Goal: Book appointment/travel/reservation

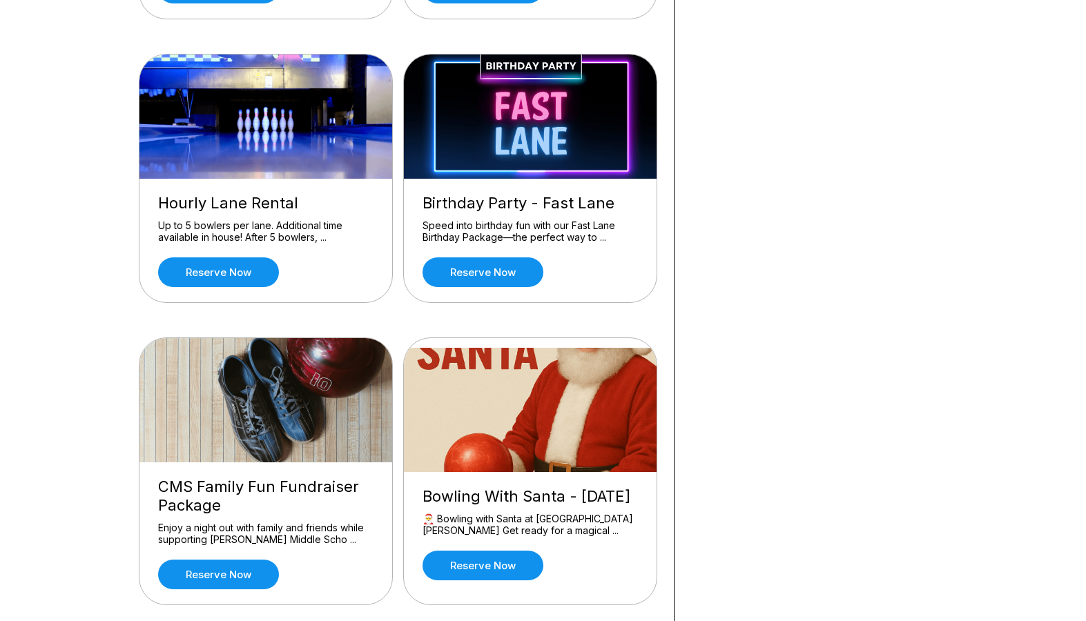
scroll to position [759, 0]
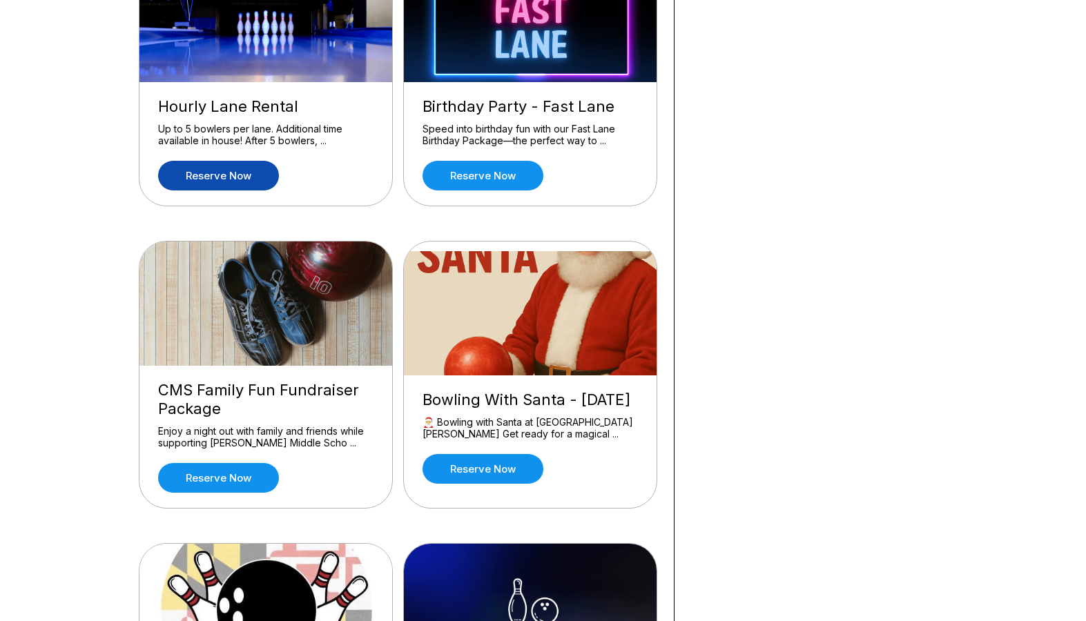
click at [211, 173] on link "Reserve now" at bounding box center [218, 176] width 121 height 30
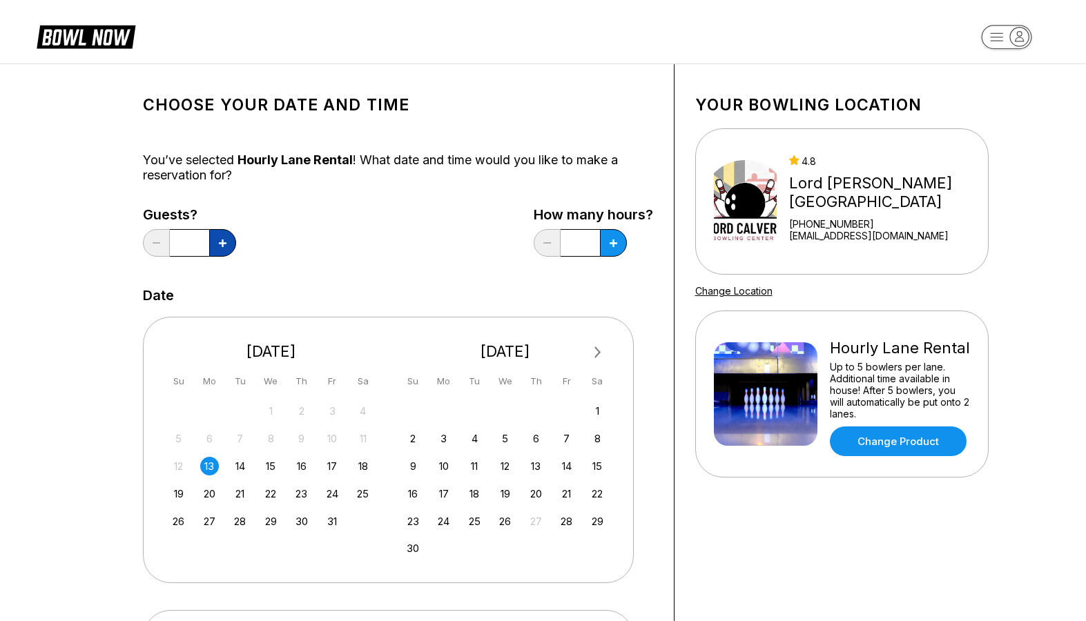
click at [220, 246] on icon at bounding box center [223, 243] width 8 height 8
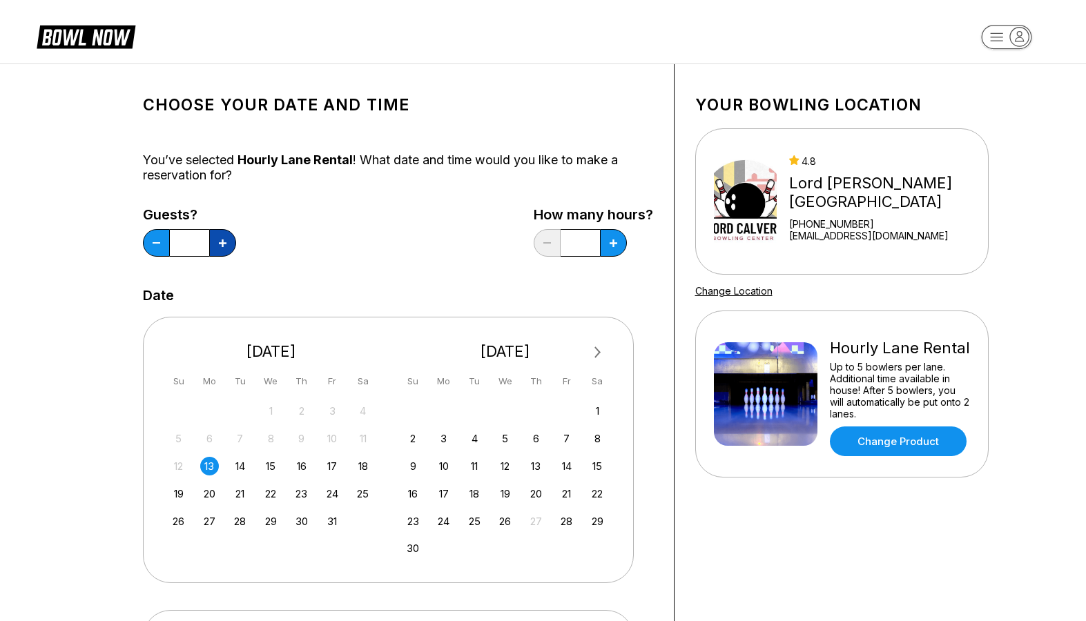
click at [220, 246] on icon at bounding box center [223, 243] width 8 height 8
type input "*"
click at [872, 552] on div "Your bowling location 4.8 [GEOGRAPHIC_DATA][PERSON_NAME] [PHONE_NUMBER] [EMAIL_…" at bounding box center [841, 470] width 335 height 813
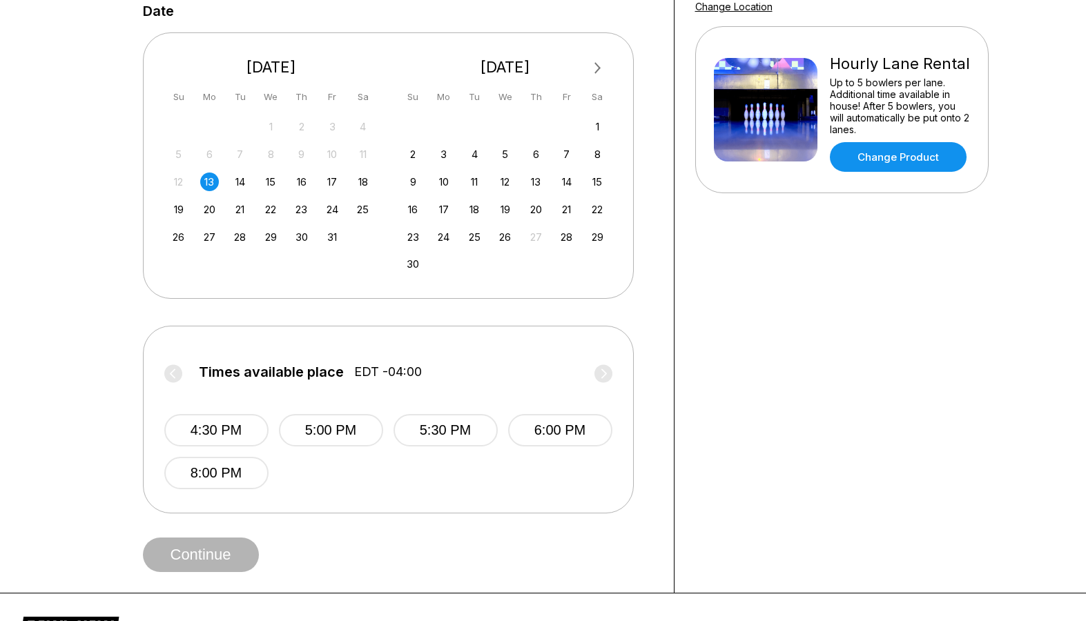
scroll to position [207, 0]
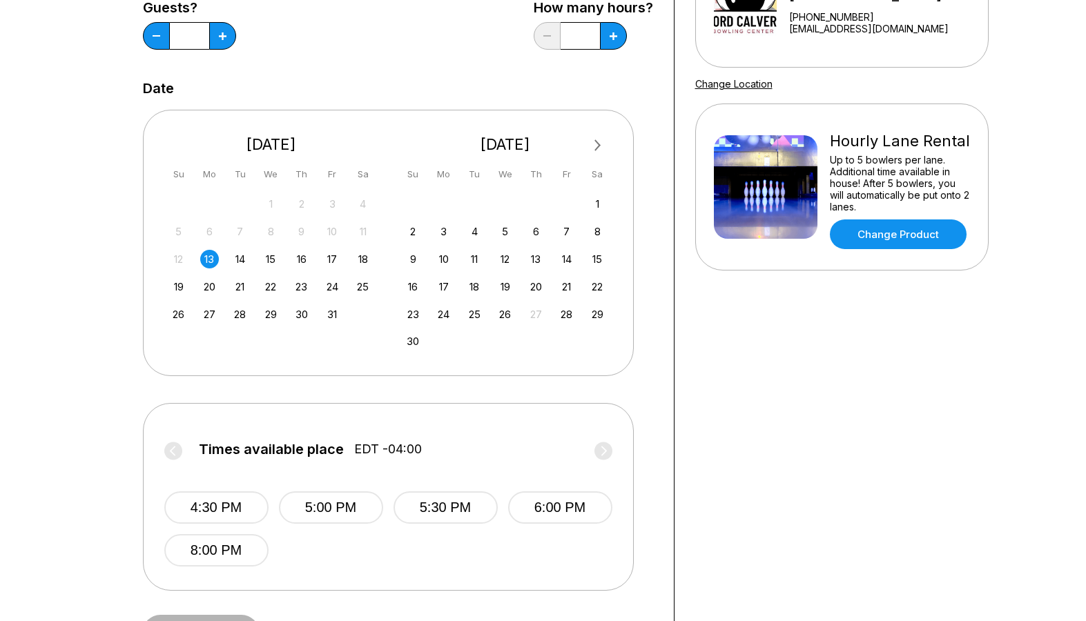
drag, startPoint x: 357, startPoint y: 284, endPoint x: 422, endPoint y: 322, distance: 75.8
click at [358, 284] on div "25" at bounding box center [362, 286] width 19 height 19
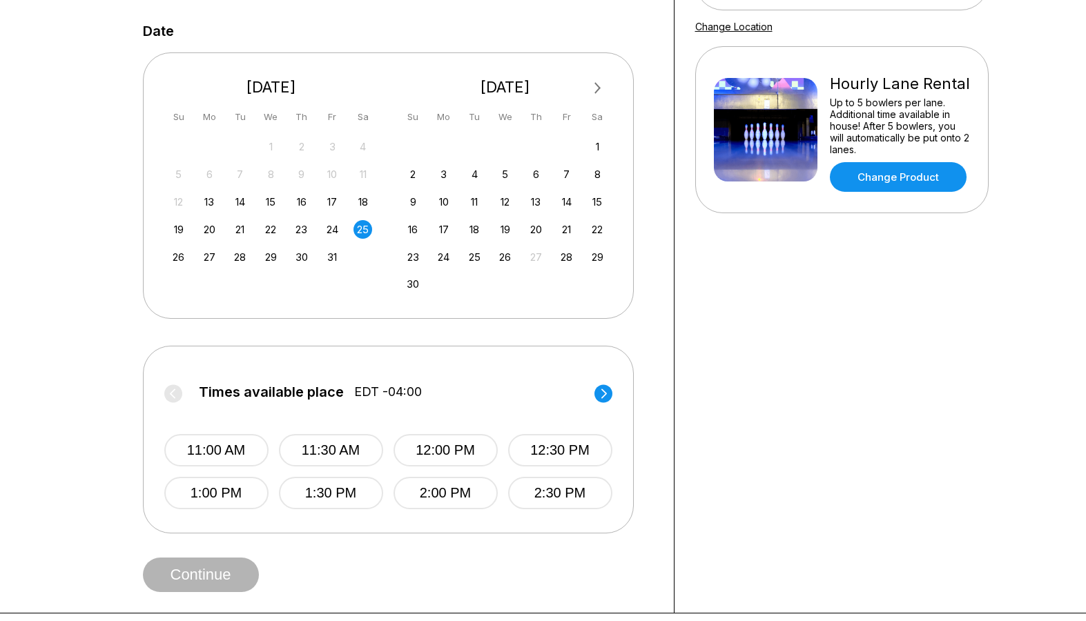
scroll to position [345, 0]
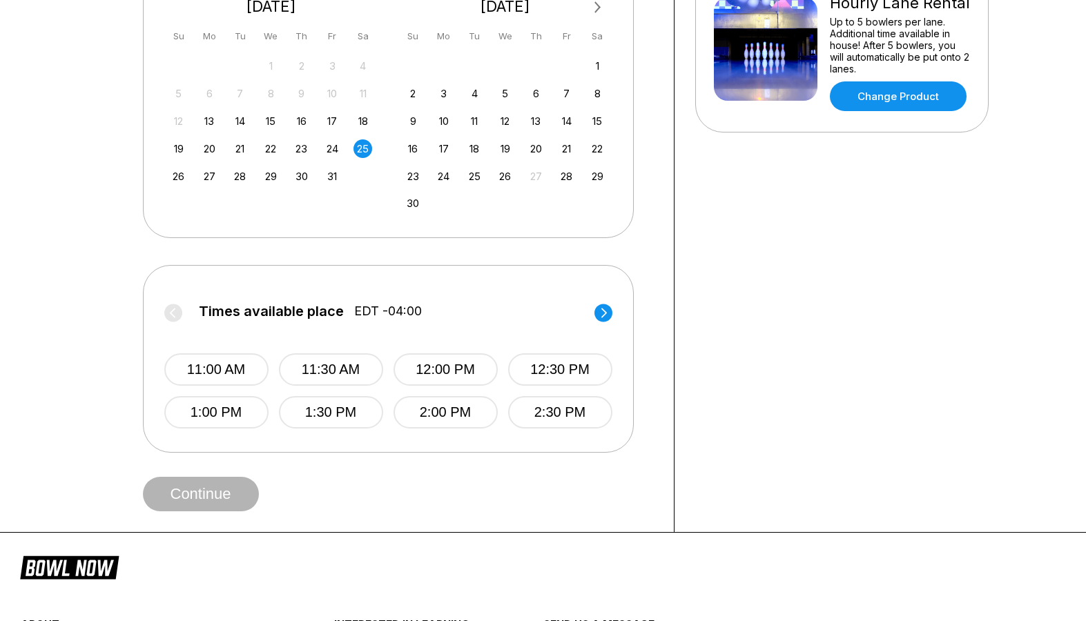
click at [600, 312] on circle at bounding box center [603, 313] width 18 height 18
click at [605, 309] on circle at bounding box center [603, 313] width 18 height 18
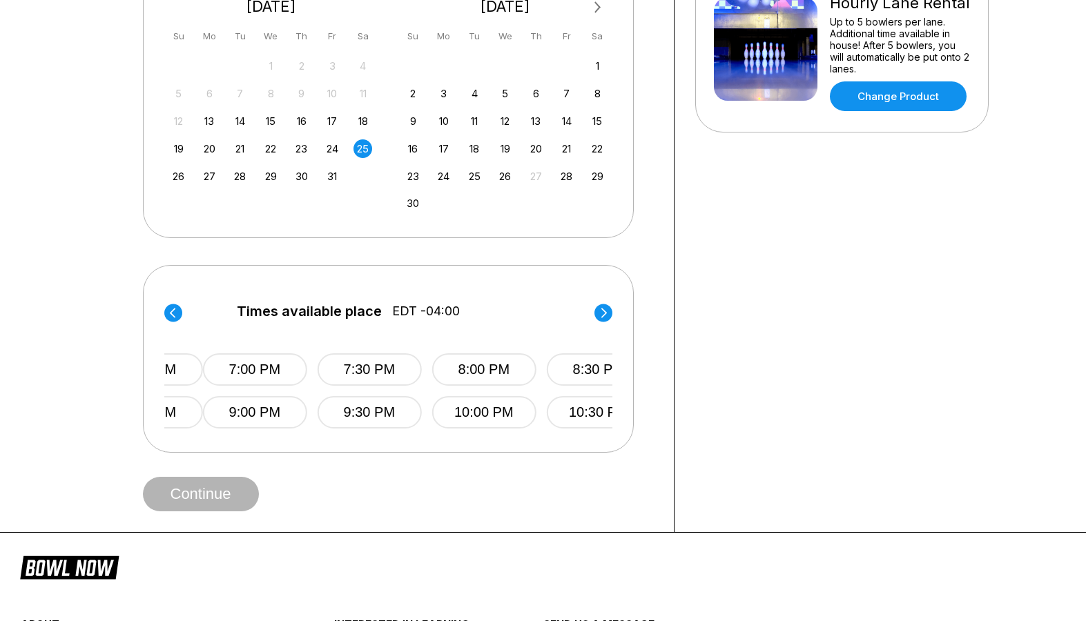
click at [605, 309] on circle at bounding box center [603, 313] width 18 height 18
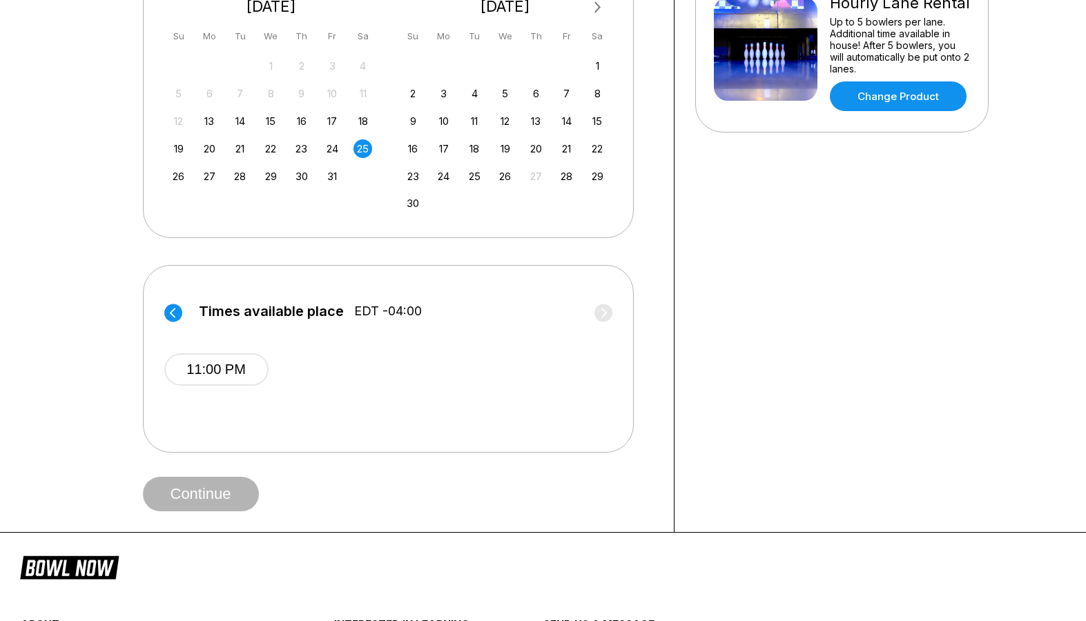
click at [173, 311] on icon at bounding box center [172, 313] width 6 height 10
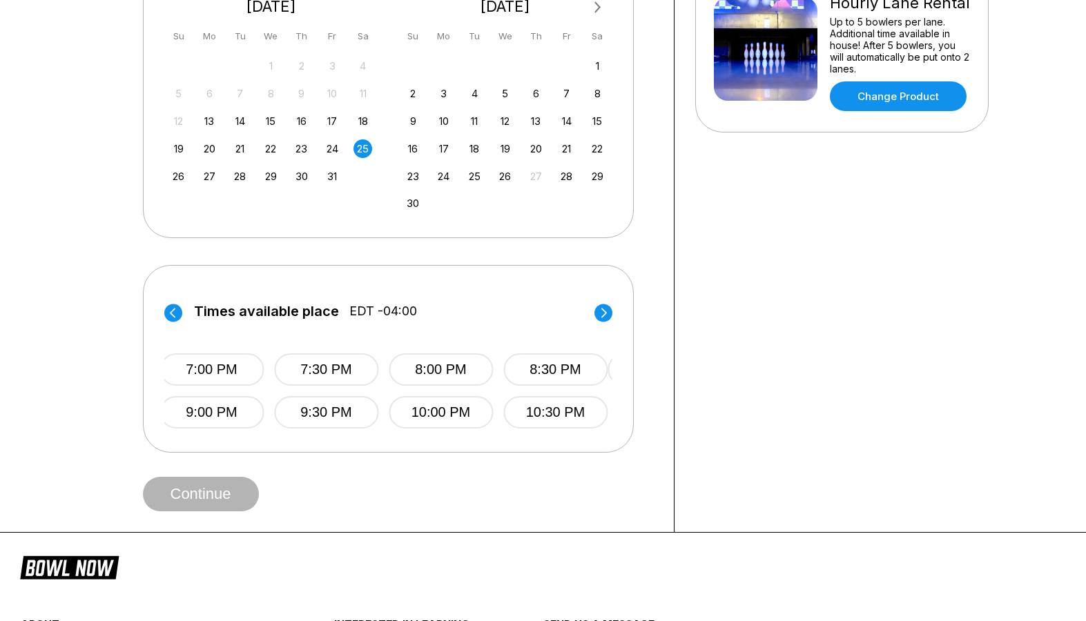
click at [1007, 320] on div "Your bowling location 4.8 [GEOGRAPHIC_DATA][PERSON_NAME] [PHONE_NUMBER] [EMAIL_…" at bounding box center [841, 125] width 335 height 813
click at [204, 407] on button "9:00 PM" at bounding box center [216, 412] width 104 height 32
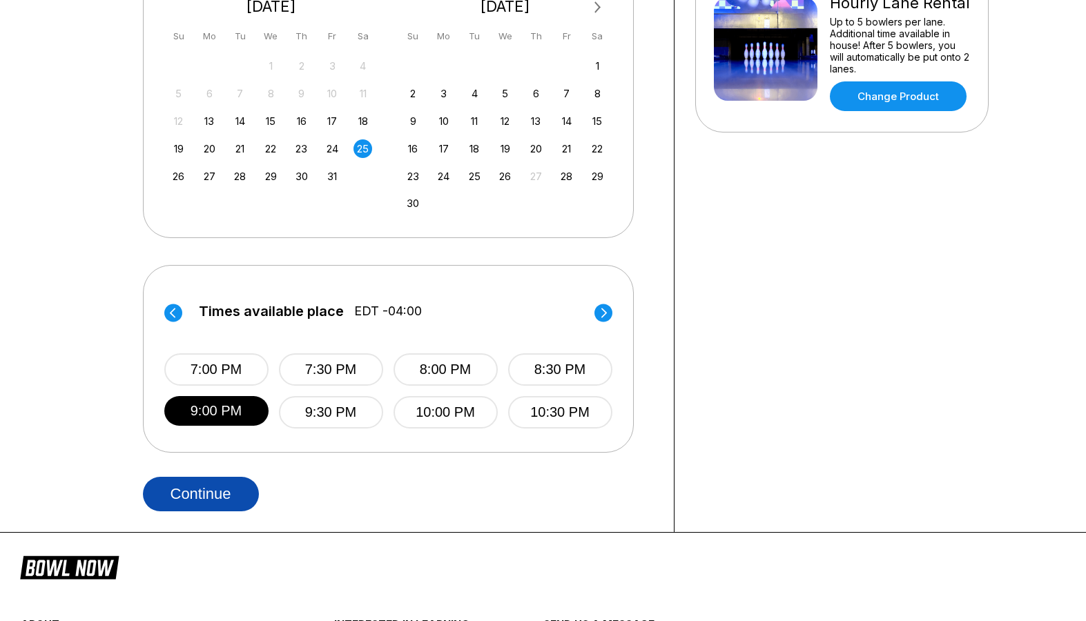
click at [187, 496] on button "Continue" at bounding box center [201, 494] width 116 height 35
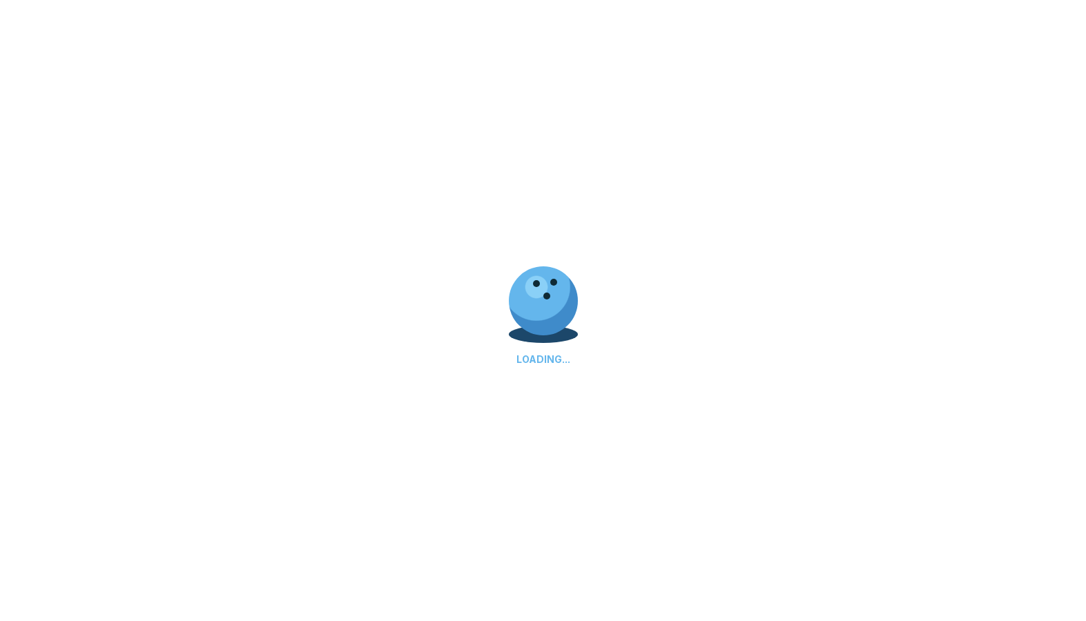
select select "**"
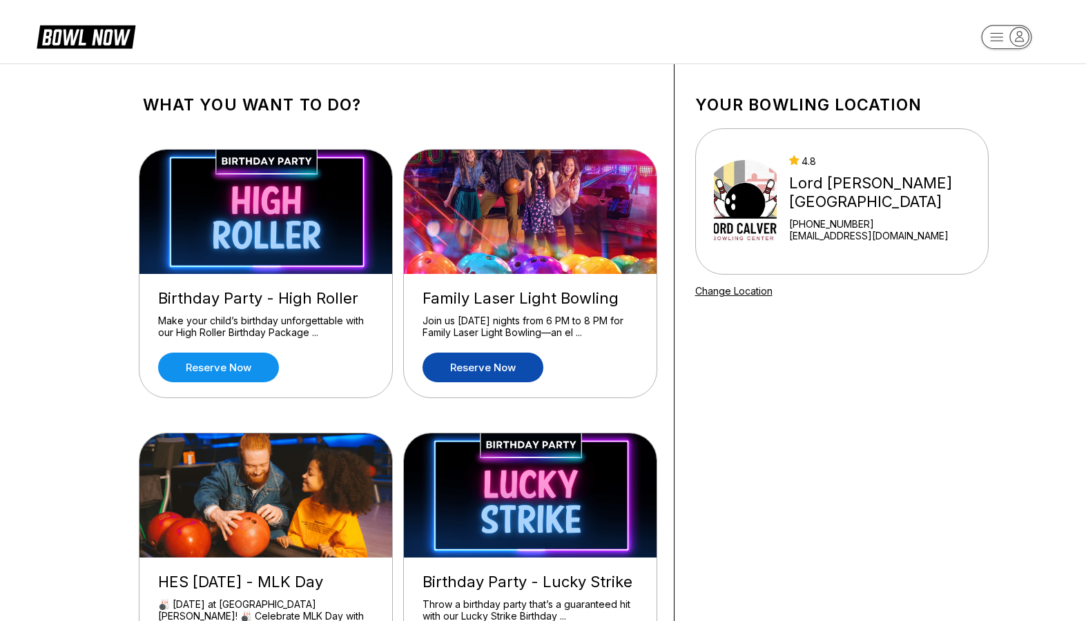
click at [499, 371] on link "Reserve now" at bounding box center [482, 368] width 121 height 30
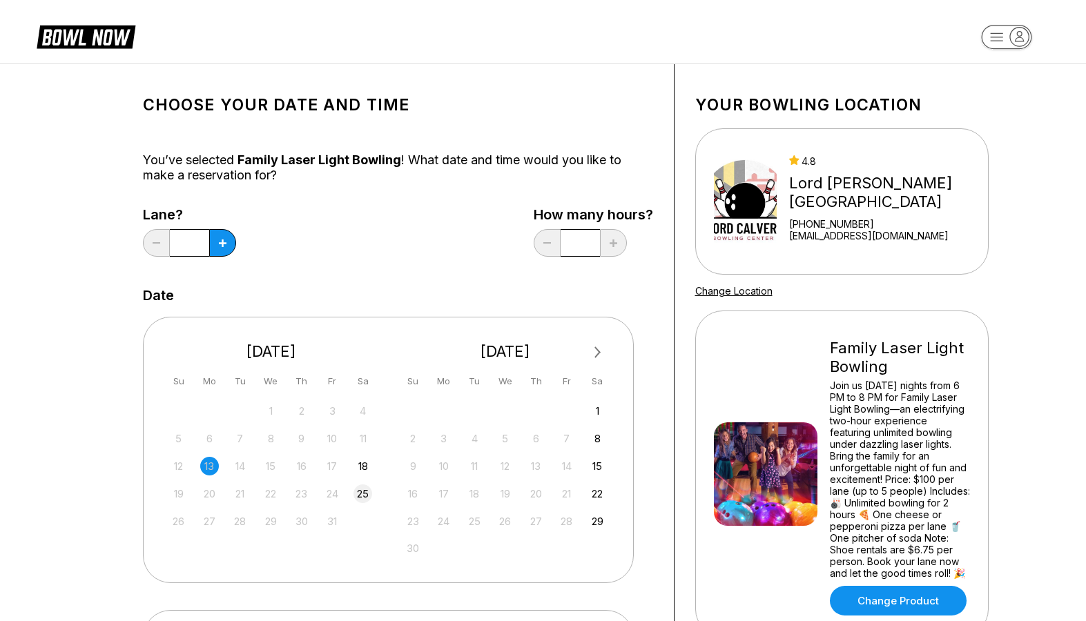
click at [366, 493] on div "25" at bounding box center [362, 494] width 19 height 19
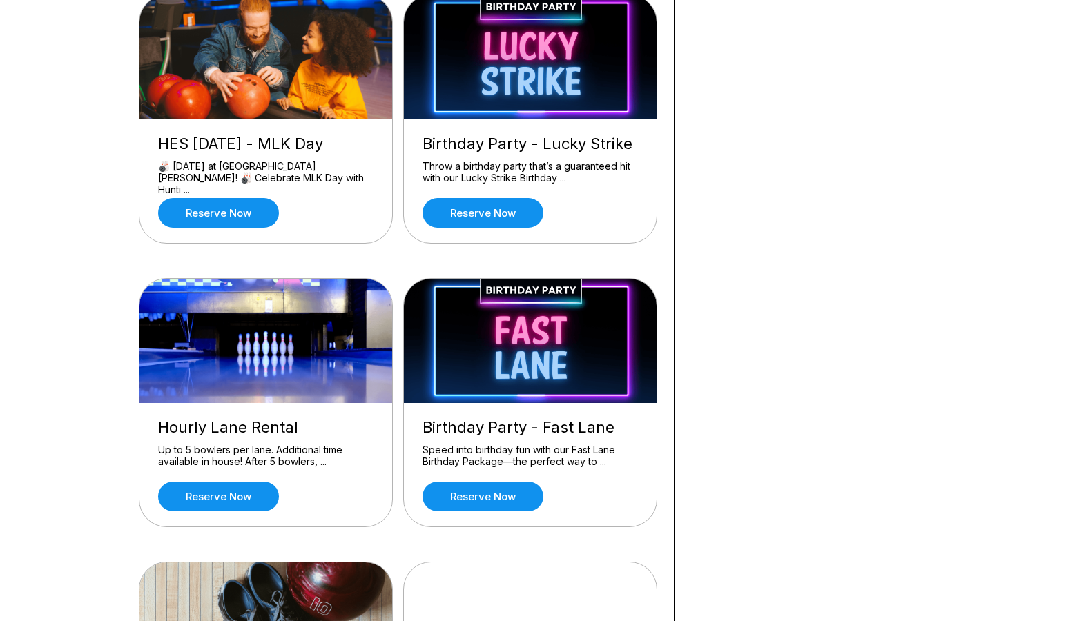
scroll to position [552, 0]
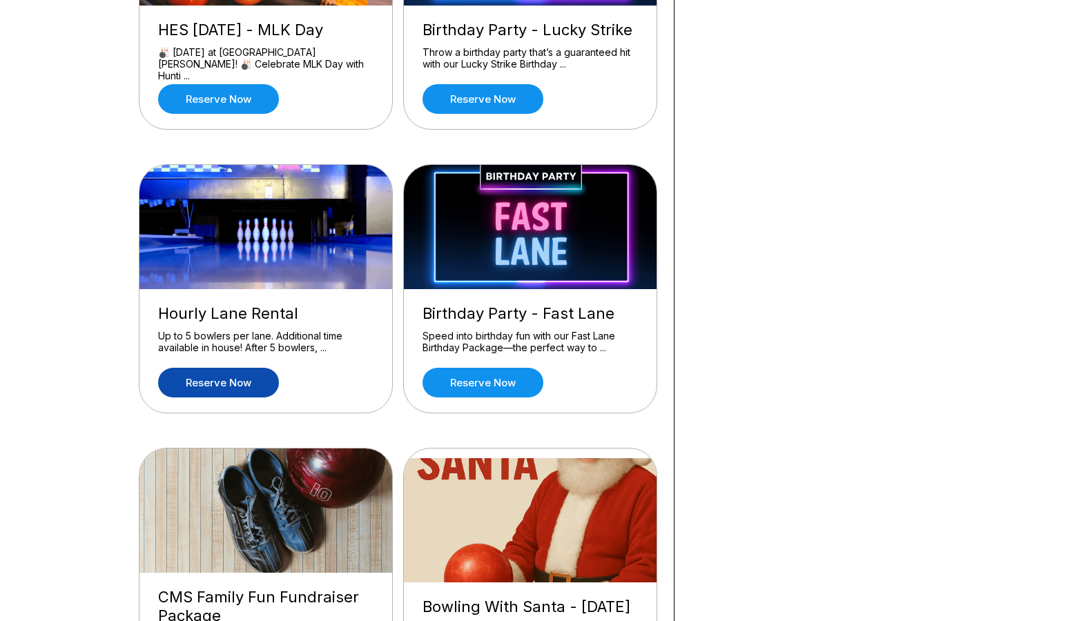
click at [219, 379] on link "Reserve now" at bounding box center [218, 383] width 121 height 30
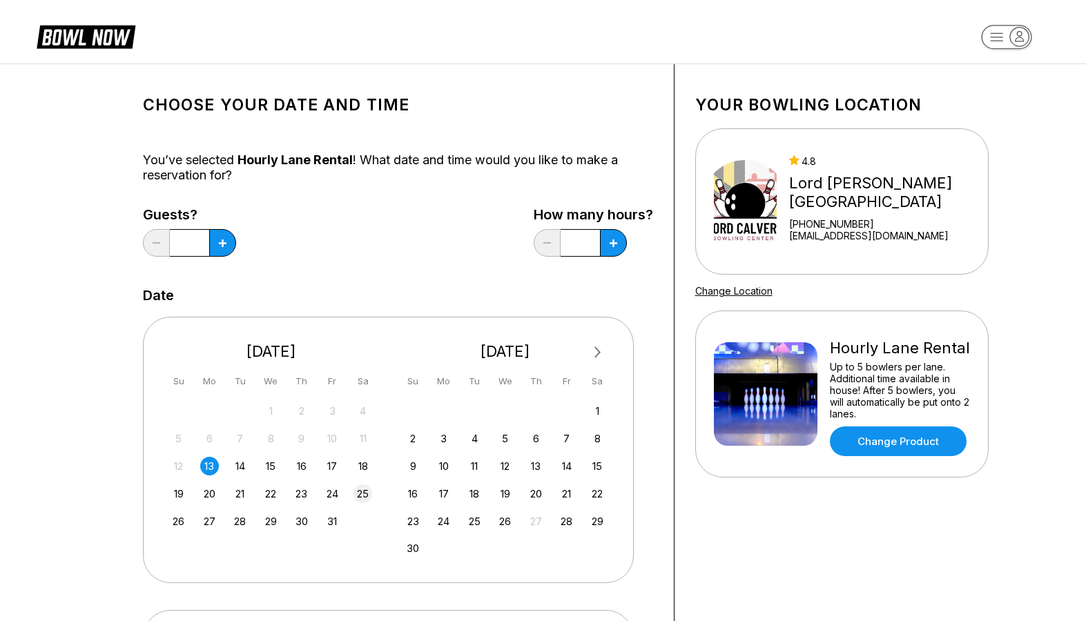
click at [360, 496] on div "25" at bounding box center [362, 494] width 19 height 19
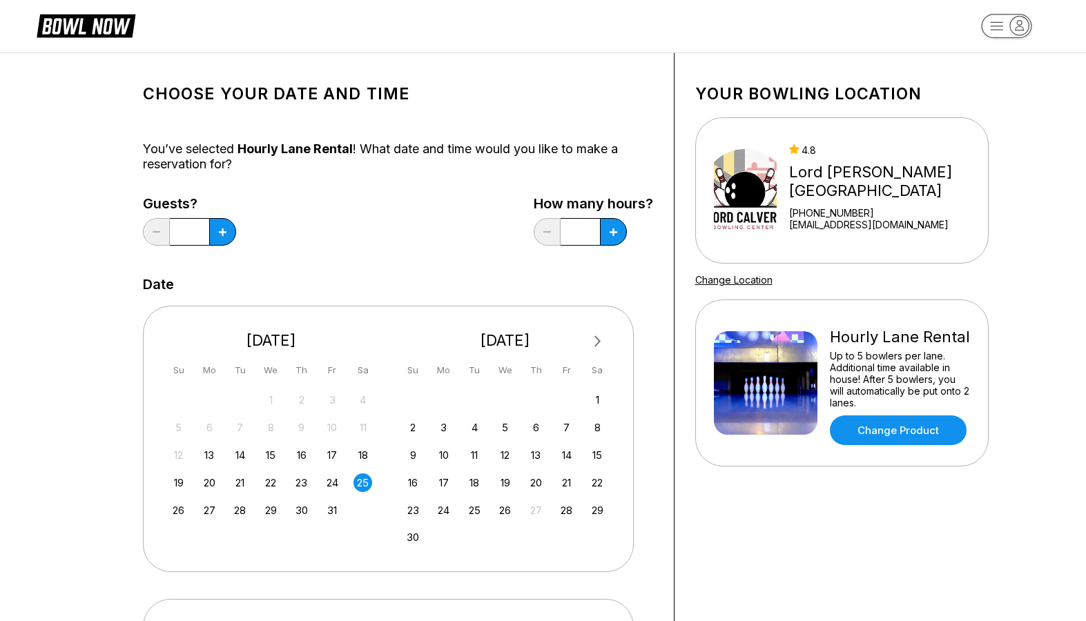
scroll to position [276, 0]
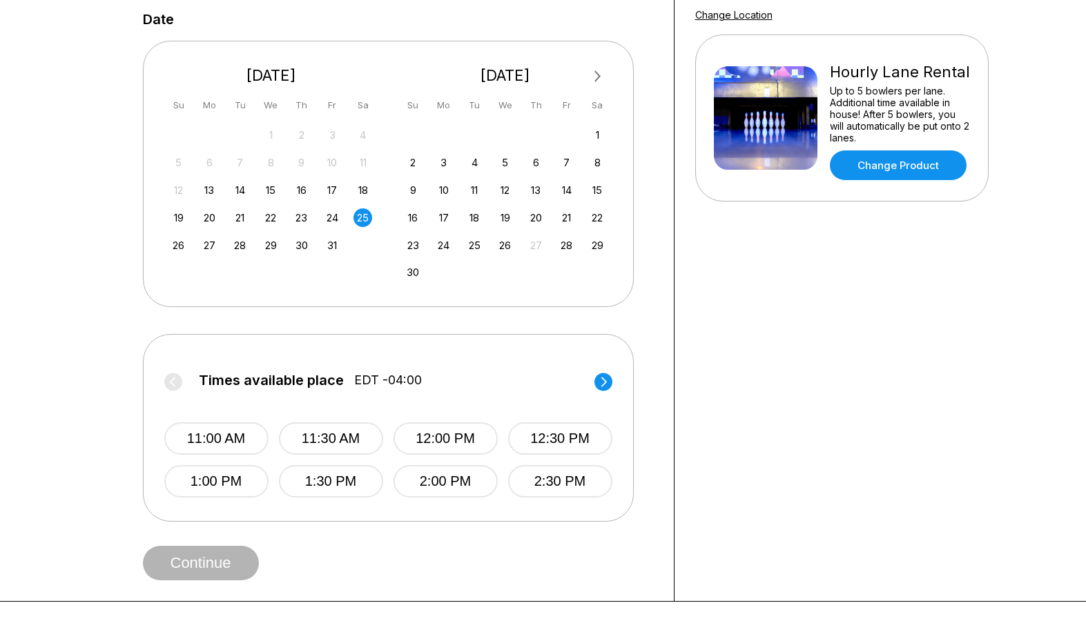
click at [598, 380] on circle at bounding box center [603, 382] width 18 height 18
click at [231, 481] on button "9:00 PM" at bounding box center [216, 481] width 104 height 32
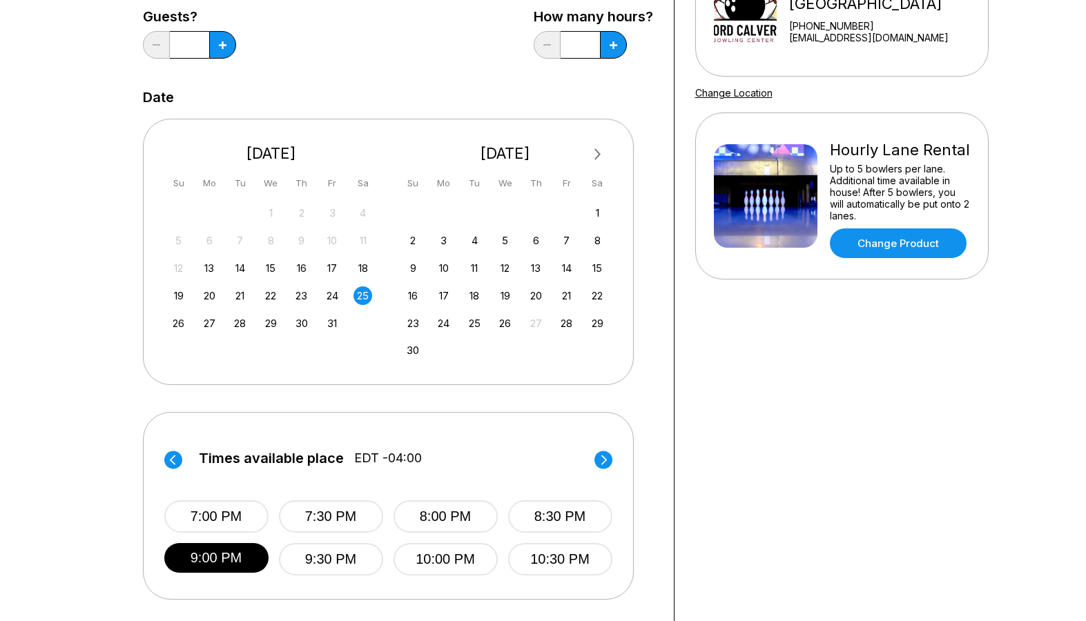
scroll to position [69, 0]
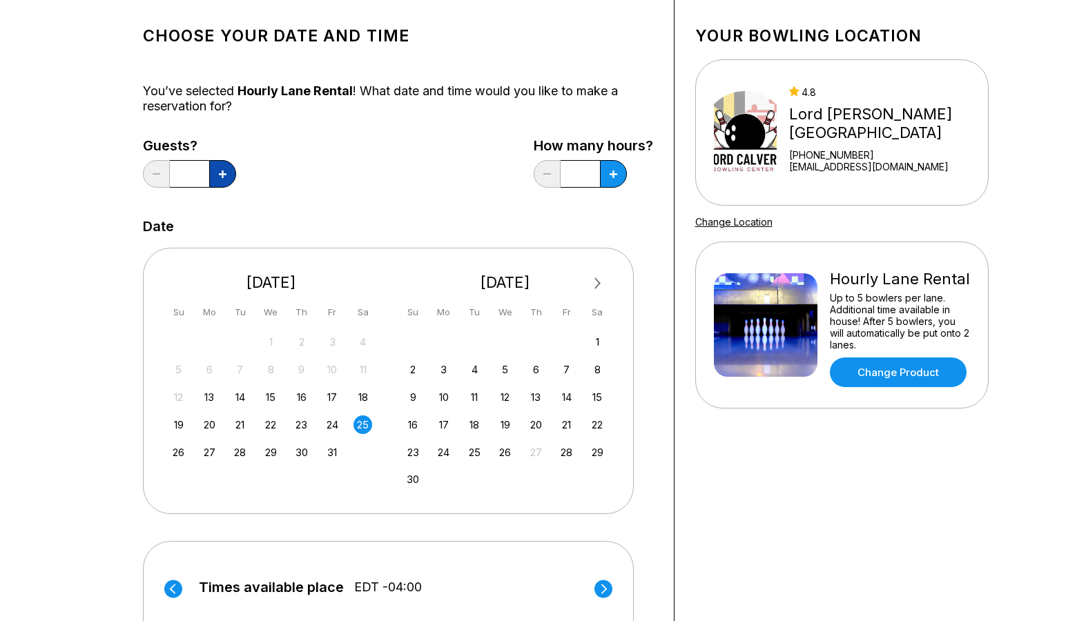
click at [219, 174] on icon at bounding box center [223, 174] width 8 height 8
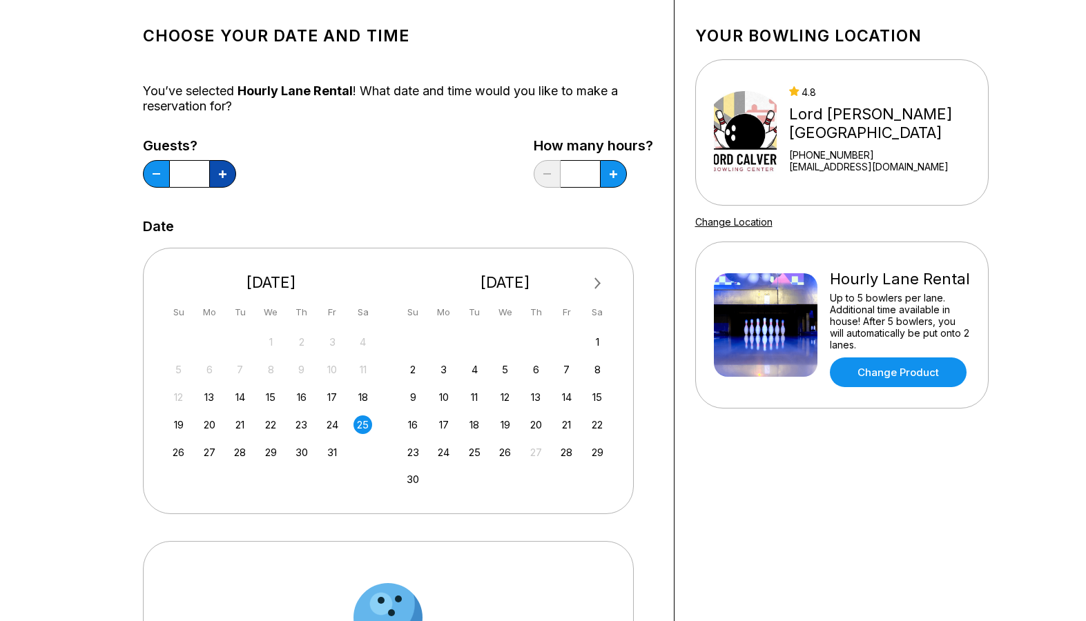
click at [219, 174] on icon at bounding box center [223, 174] width 8 height 8
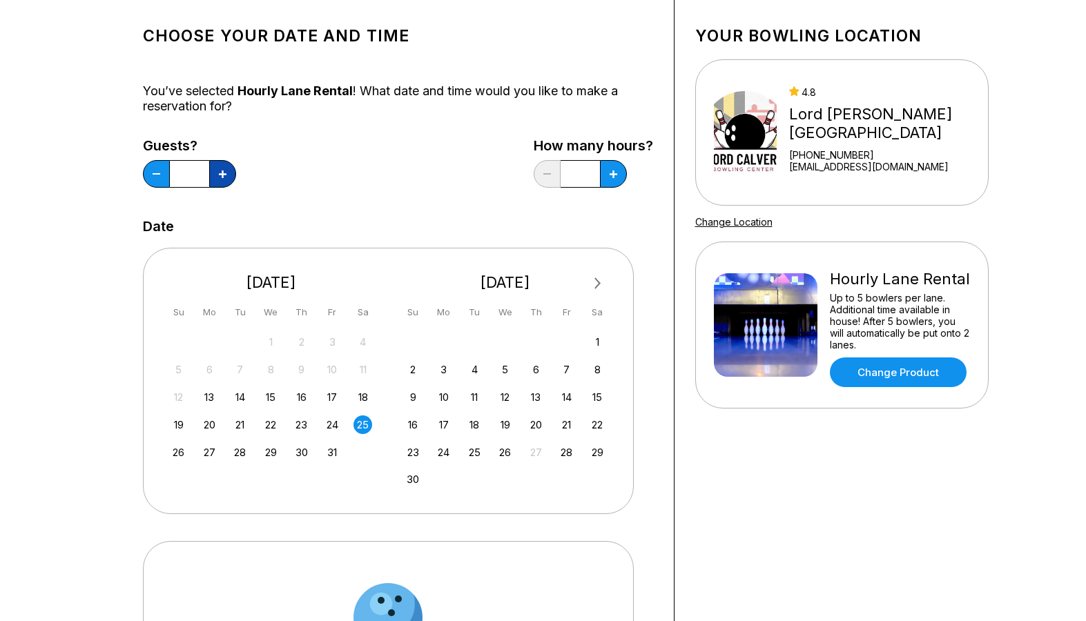
type input "*"
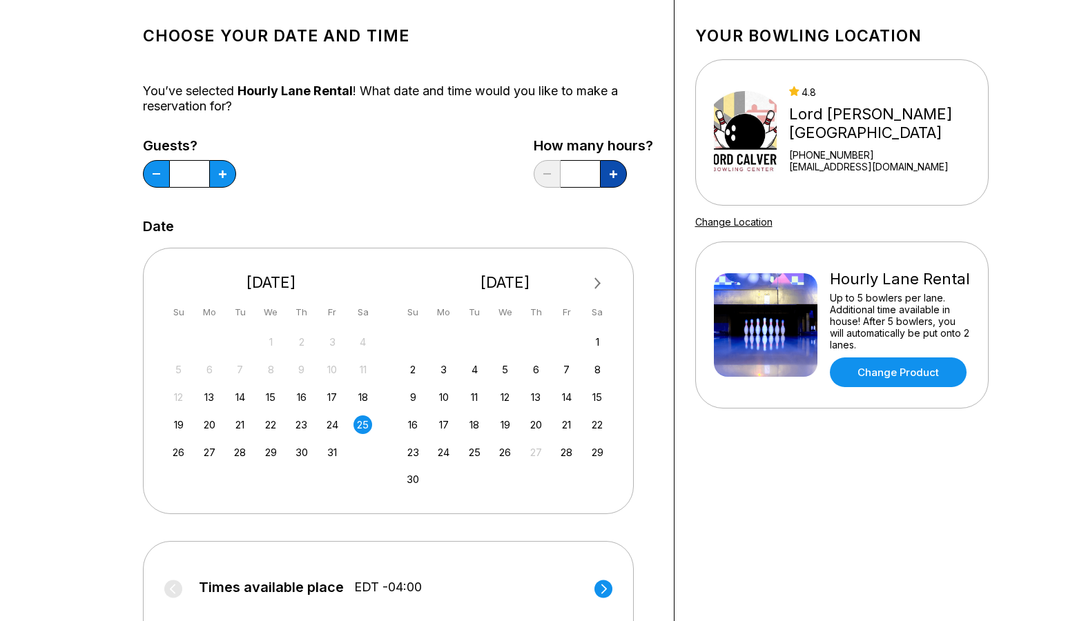
click at [619, 173] on button at bounding box center [613, 174] width 27 height 28
click at [613, 177] on icon at bounding box center [613, 174] width 8 height 8
click at [553, 175] on button at bounding box center [547, 174] width 27 height 28
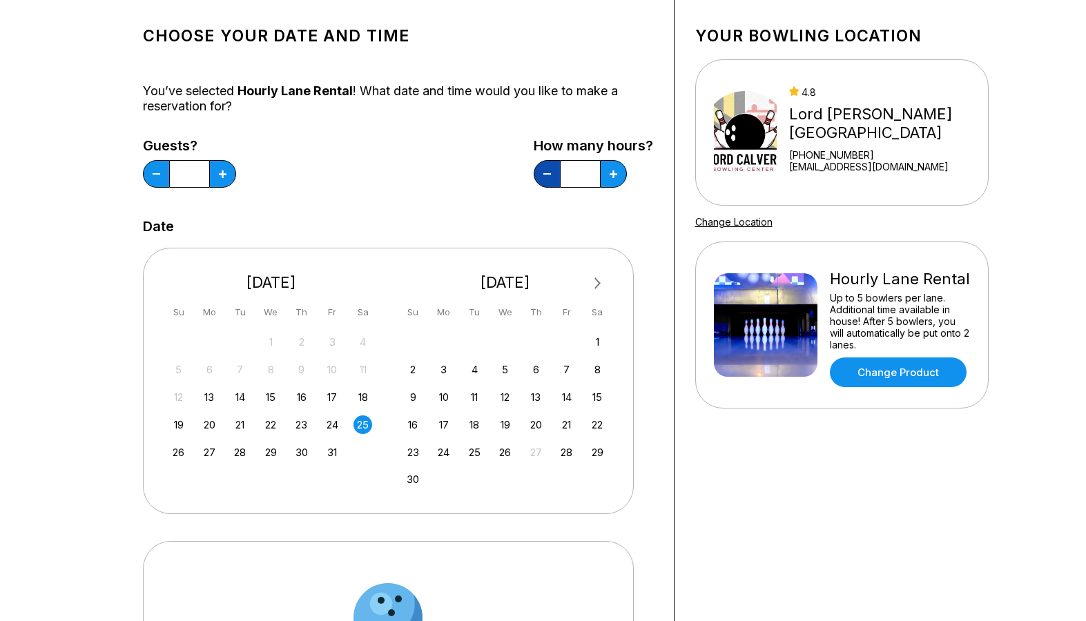
click at [553, 175] on button at bounding box center [547, 174] width 27 height 28
type input "*"
click at [697, 497] on div "Your bowling location 4.8 [GEOGRAPHIC_DATA][PERSON_NAME] [PHONE_NUMBER] [EMAIL_…" at bounding box center [841, 394] width 335 height 798
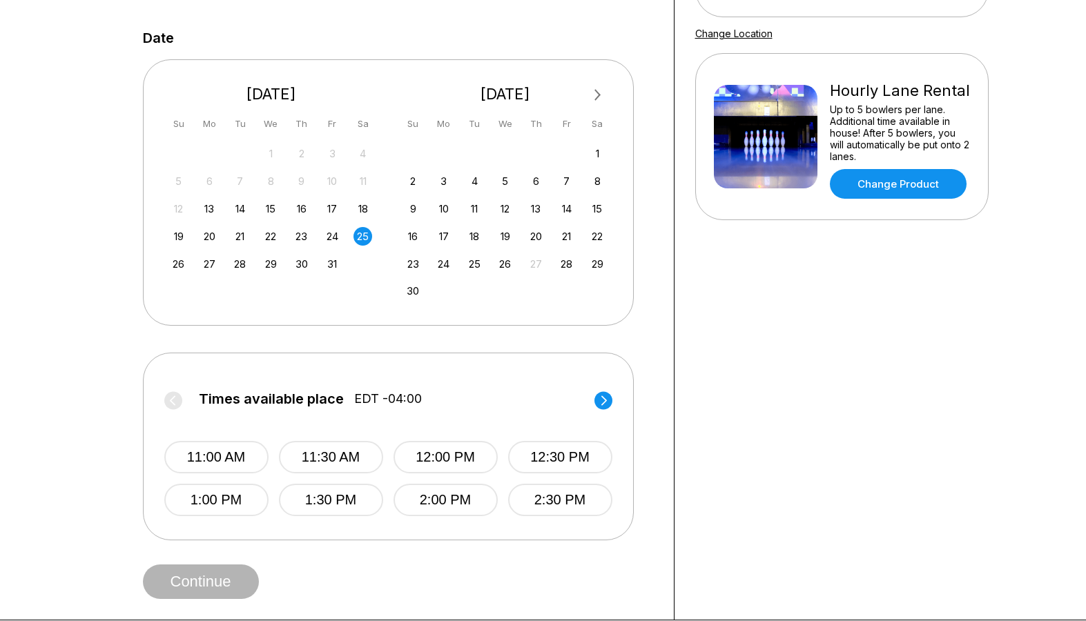
scroll to position [276, 0]
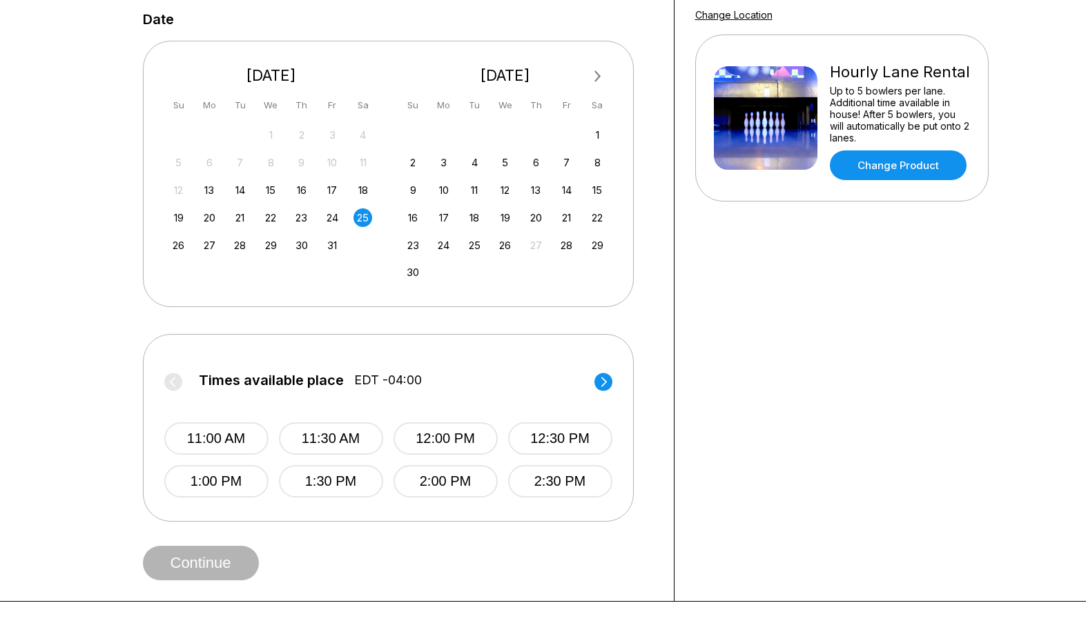
click at [602, 387] on circle at bounding box center [603, 382] width 18 height 18
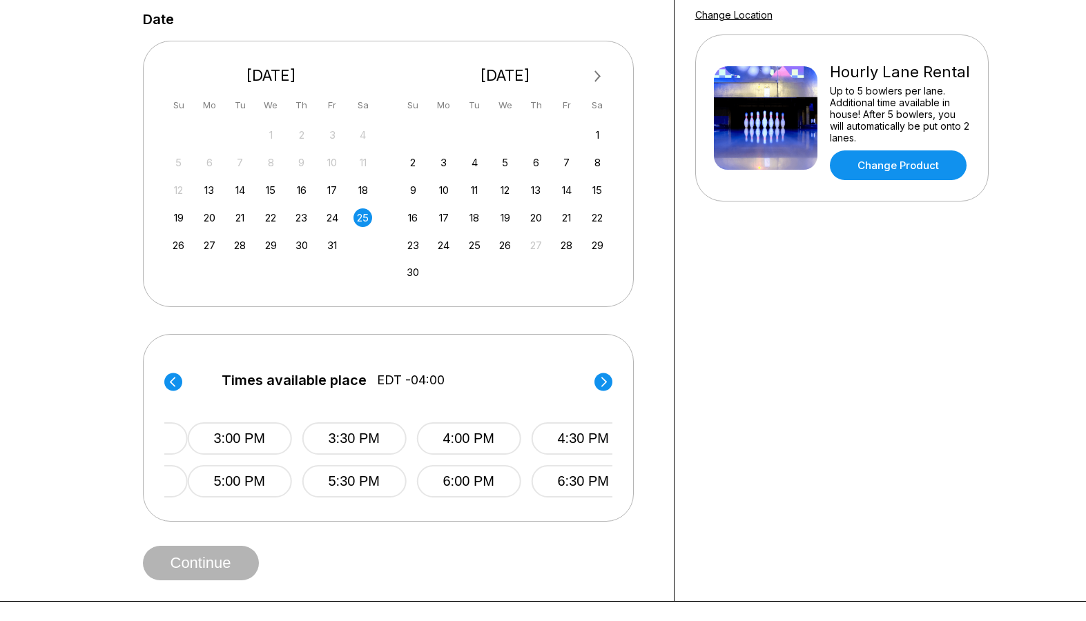
click at [602, 387] on circle at bounding box center [603, 382] width 18 height 18
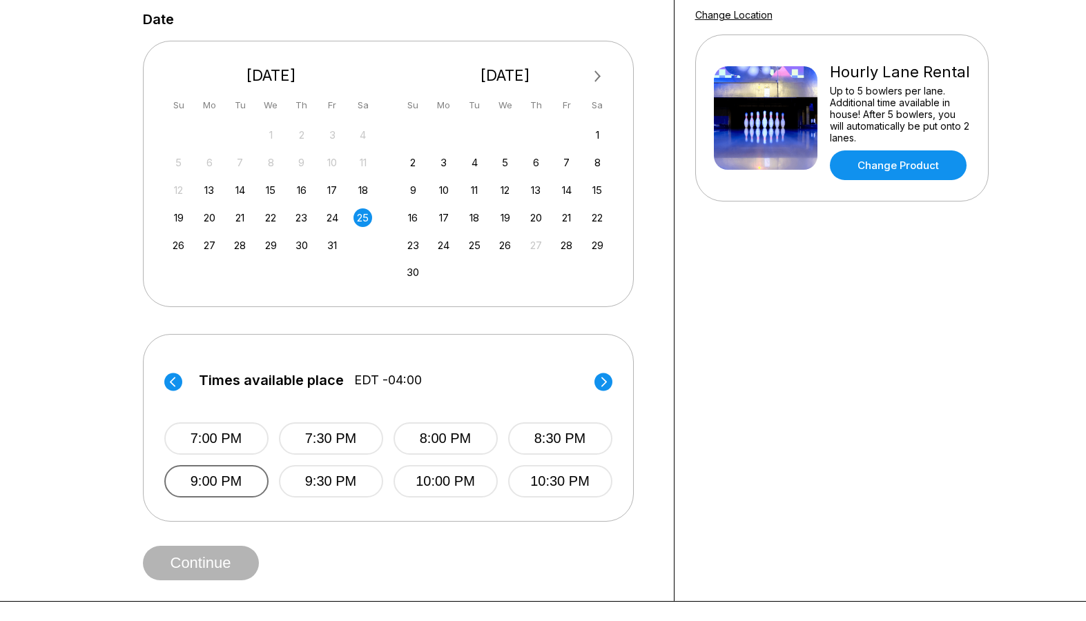
click at [206, 487] on button "9:00 PM" at bounding box center [216, 481] width 104 height 32
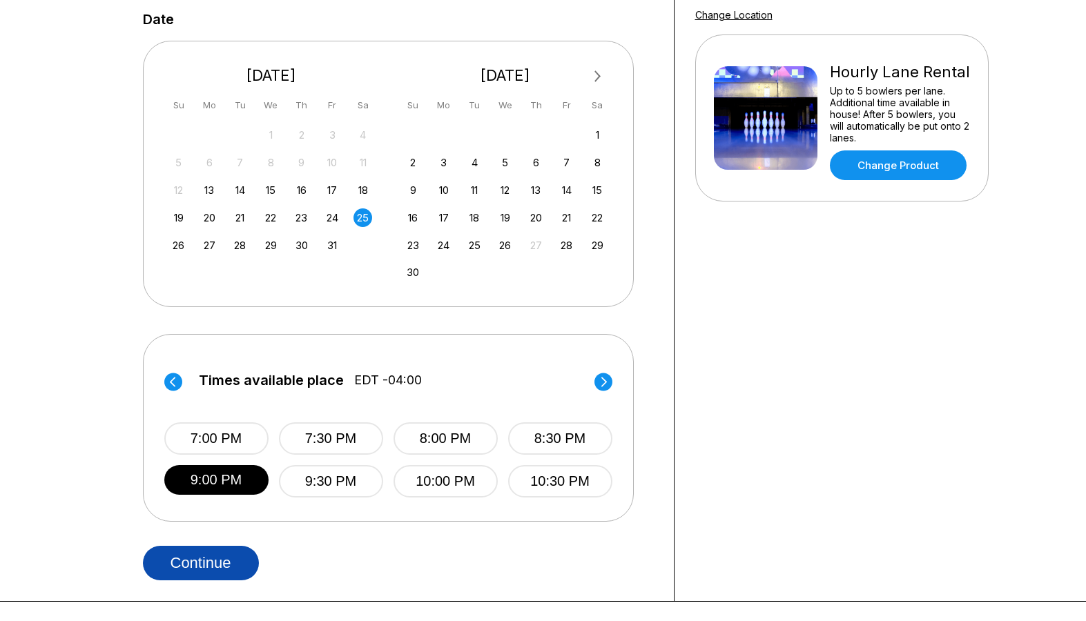
click at [180, 551] on button "Continue" at bounding box center [201, 563] width 116 height 35
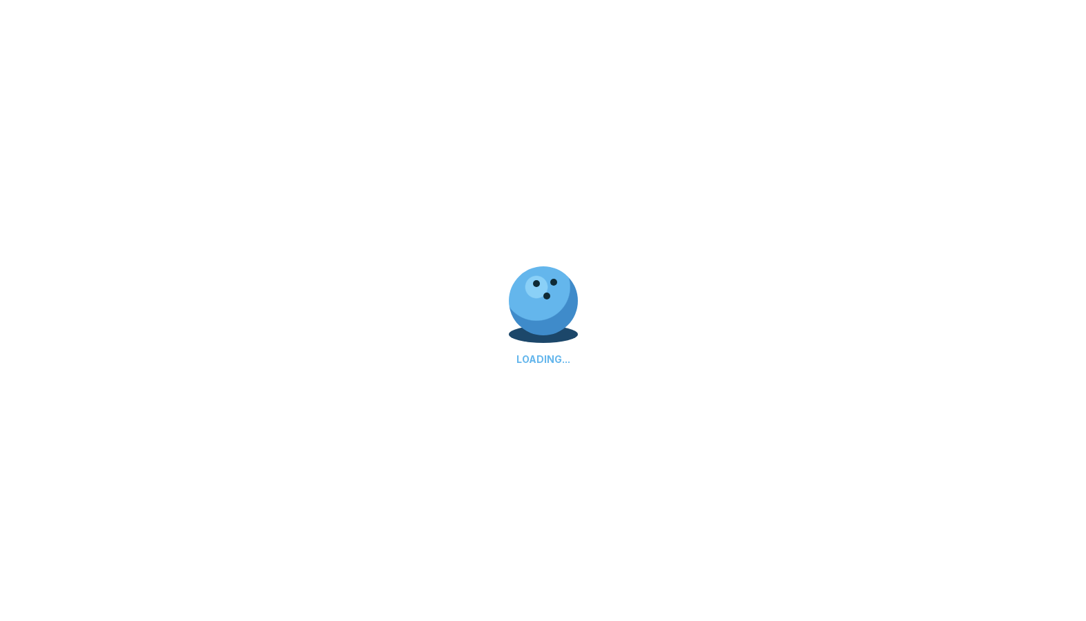
select select "**"
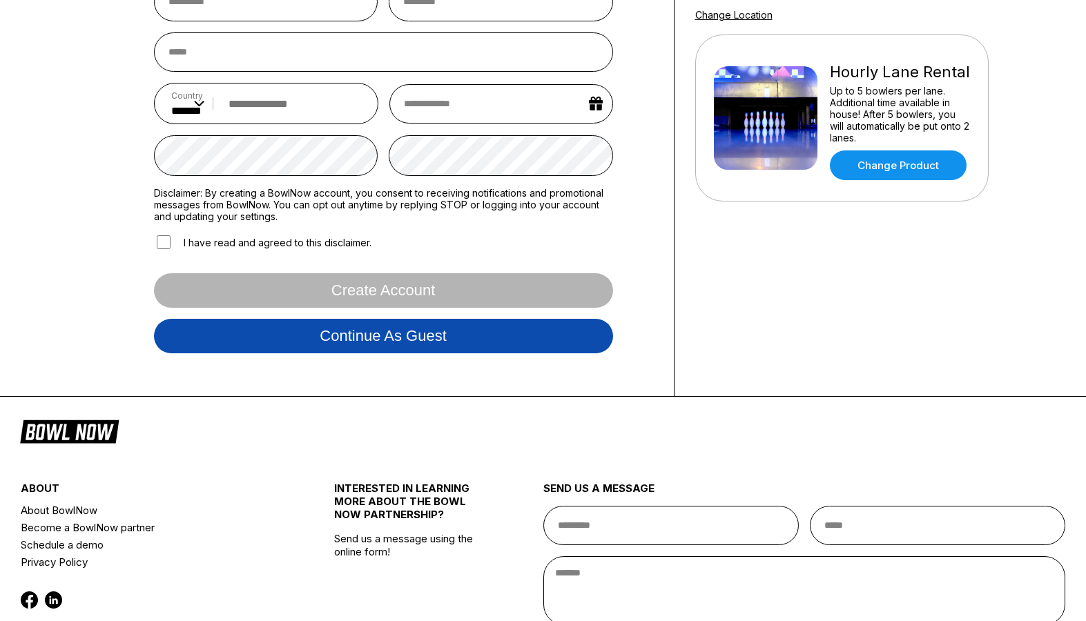
click at [343, 349] on button "Continue as guest" at bounding box center [383, 336] width 459 height 35
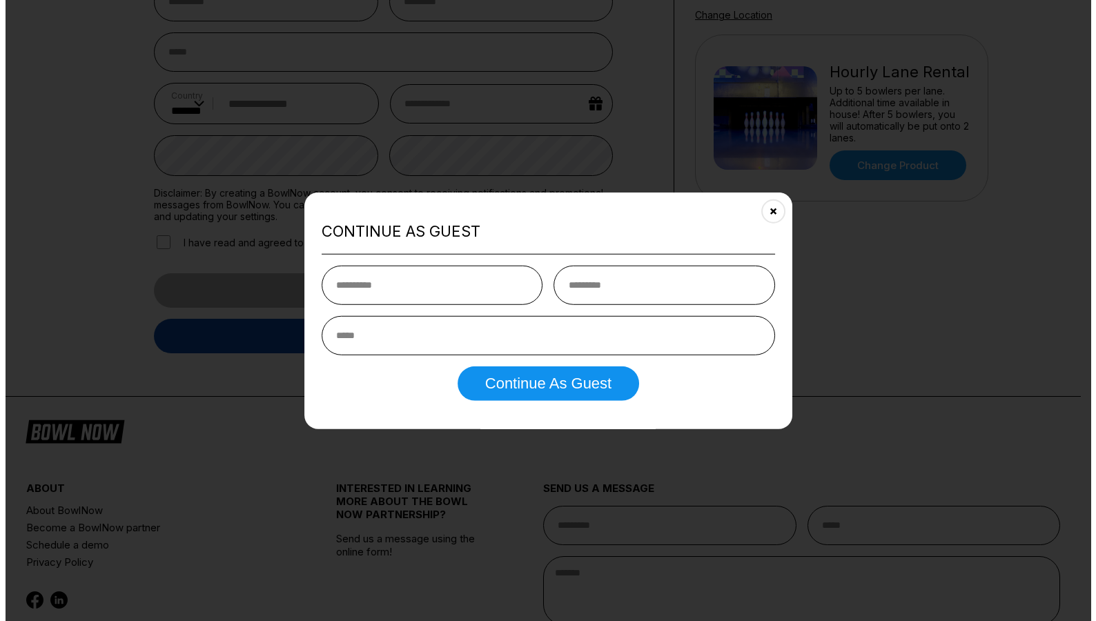
scroll to position [258, 0]
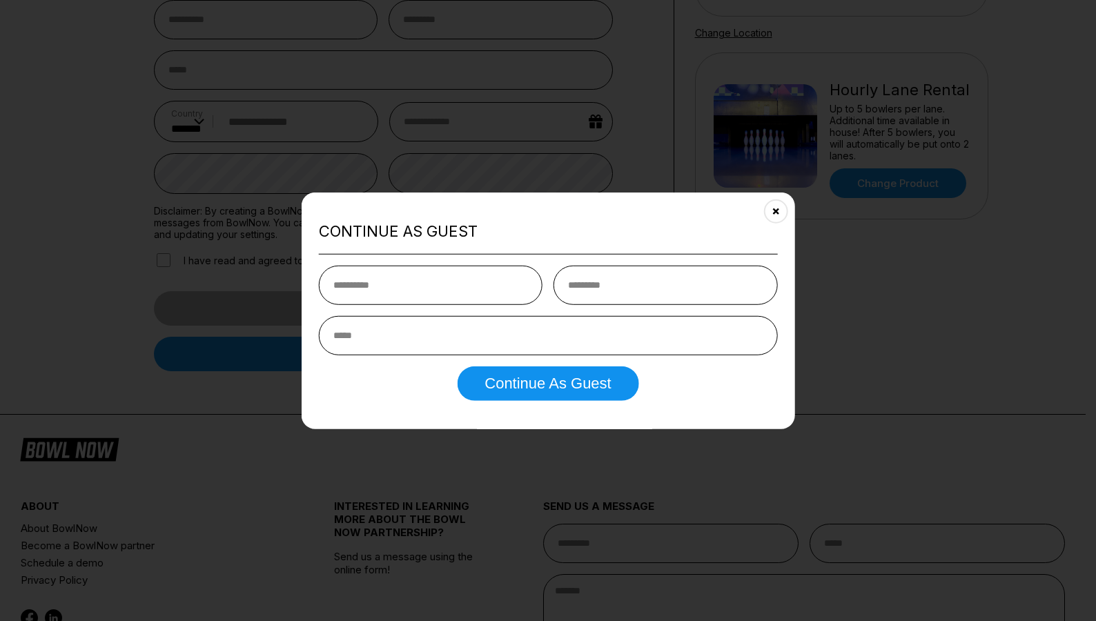
click at [413, 284] on input "text" at bounding box center [431, 284] width 224 height 39
type input "********"
click at [722, 266] on input "text" at bounding box center [666, 284] width 224 height 39
type input "*****"
click at [511, 347] on input "email" at bounding box center [548, 334] width 459 height 39
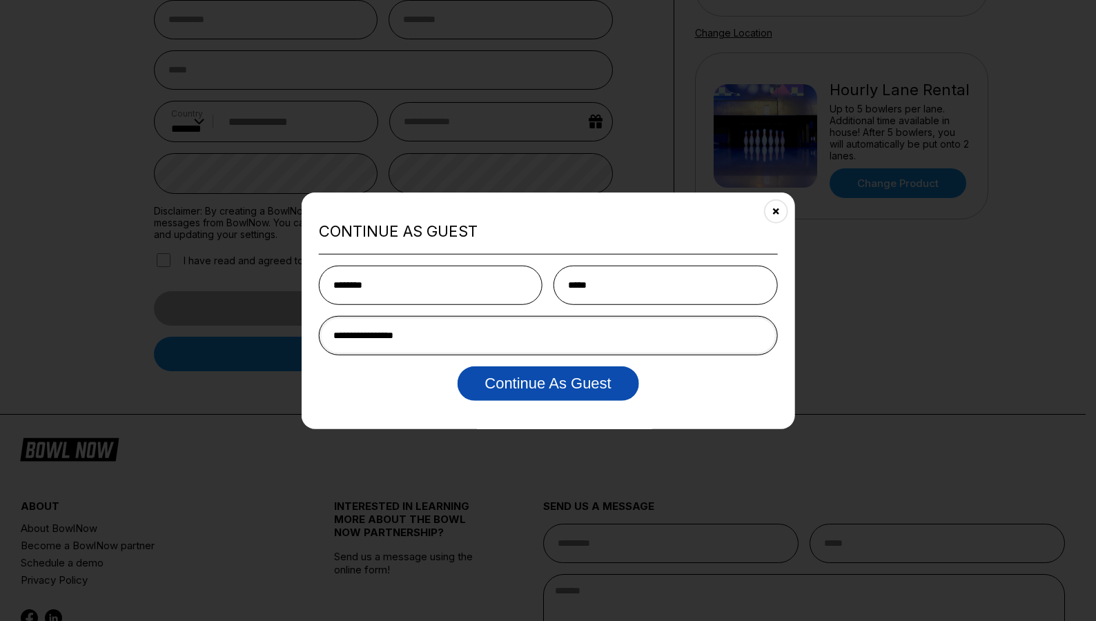
type input "**********"
click at [514, 388] on button "Continue as Guest" at bounding box center [548, 383] width 182 height 35
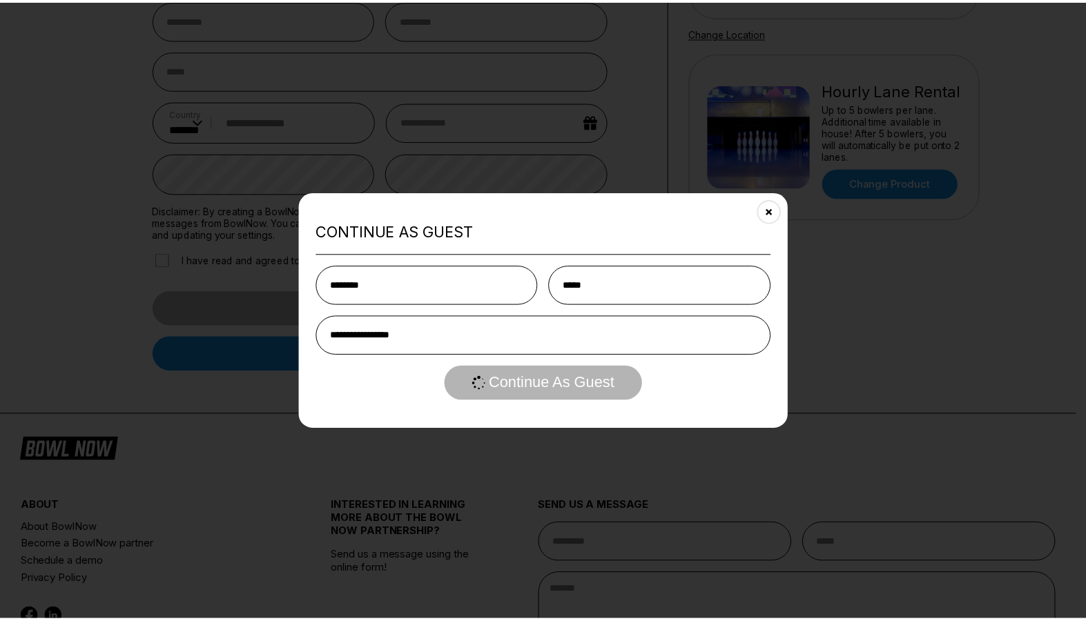
scroll to position [0, 0]
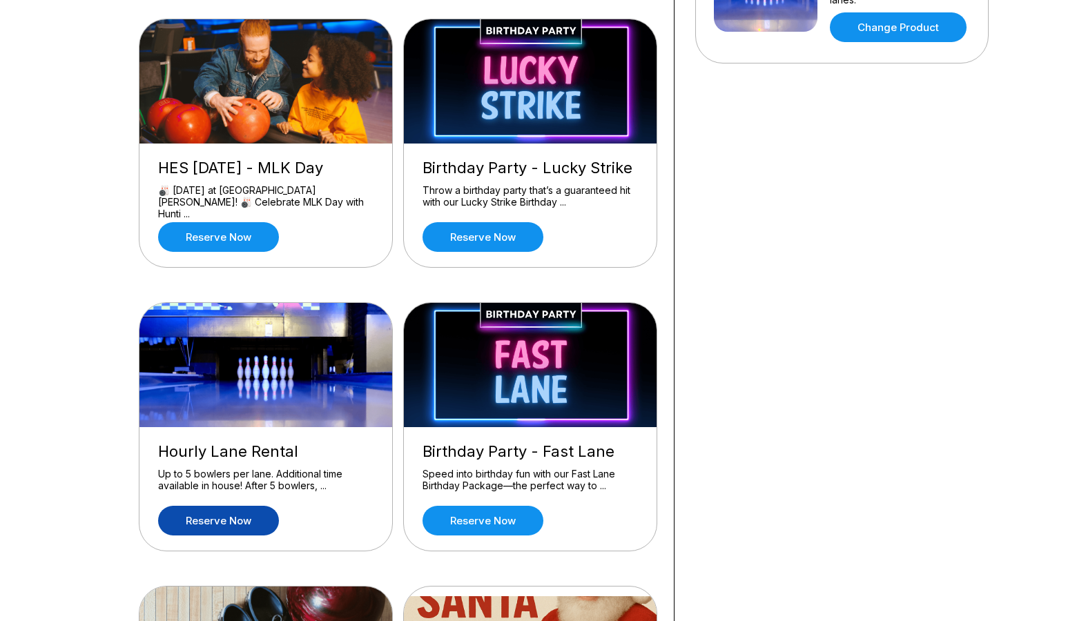
scroll to position [828, 0]
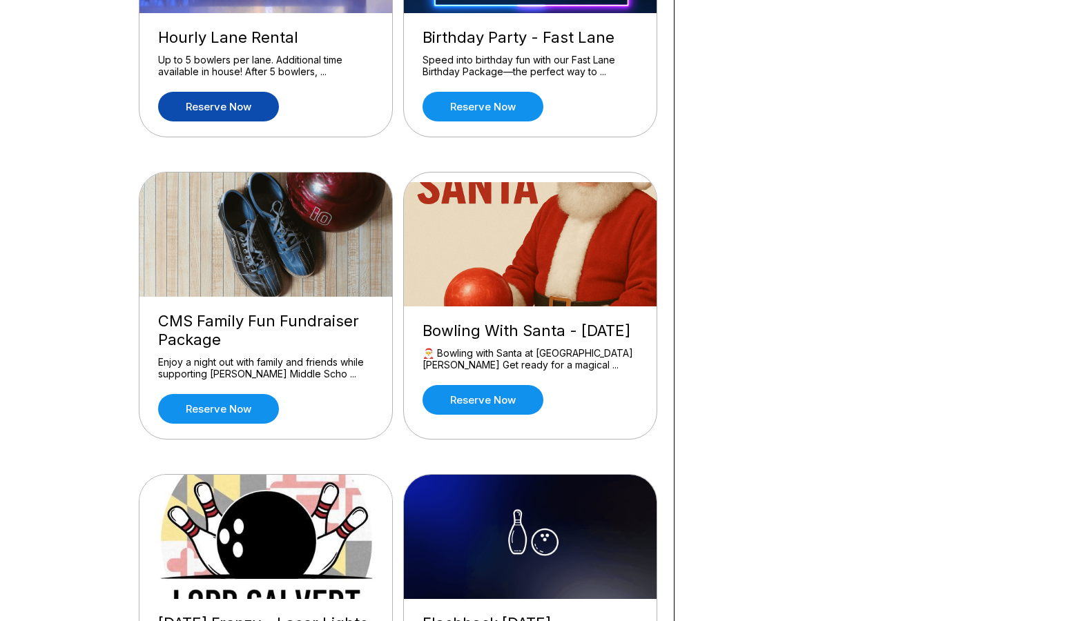
click at [233, 109] on link "Reserve now" at bounding box center [218, 107] width 121 height 30
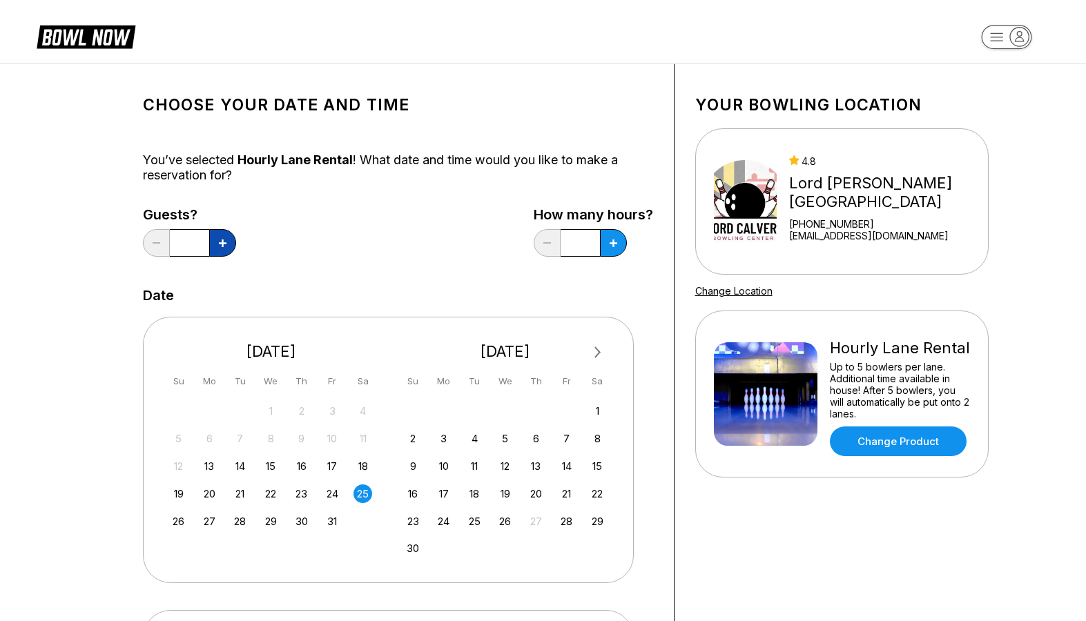
click at [217, 239] on button at bounding box center [222, 243] width 27 height 28
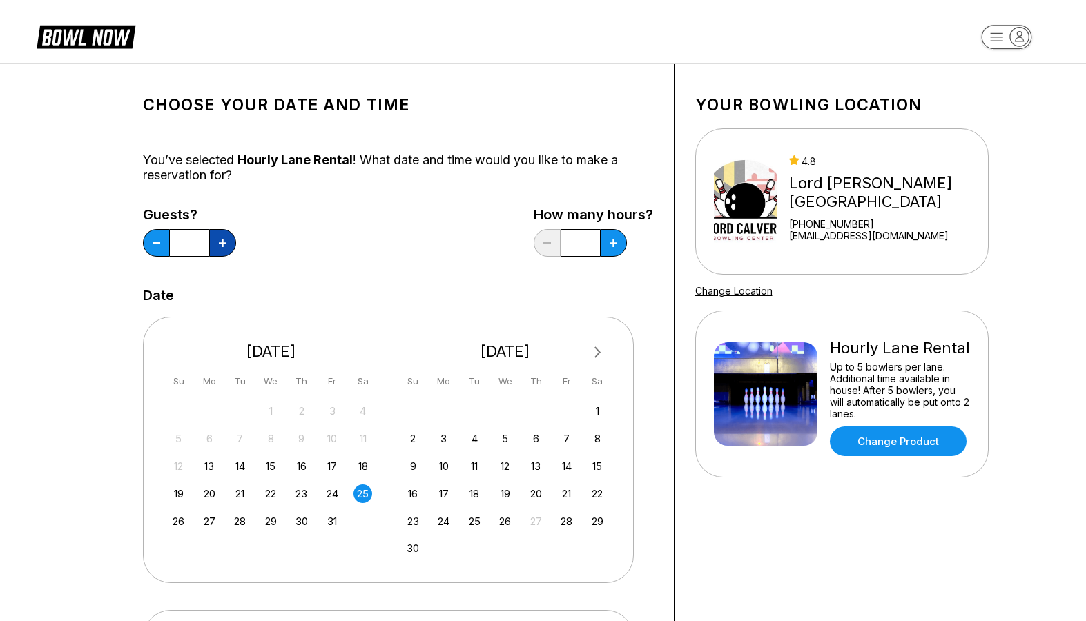
click at [217, 239] on button at bounding box center [222, 243] width 27 height 28
type input "*"
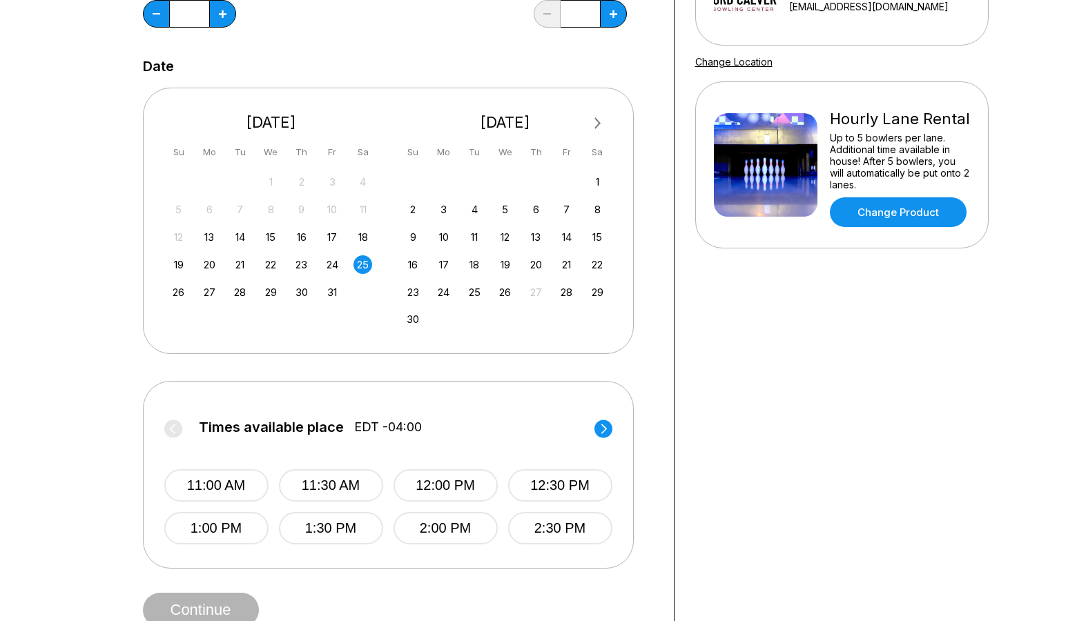
scroll to position [414, 0]
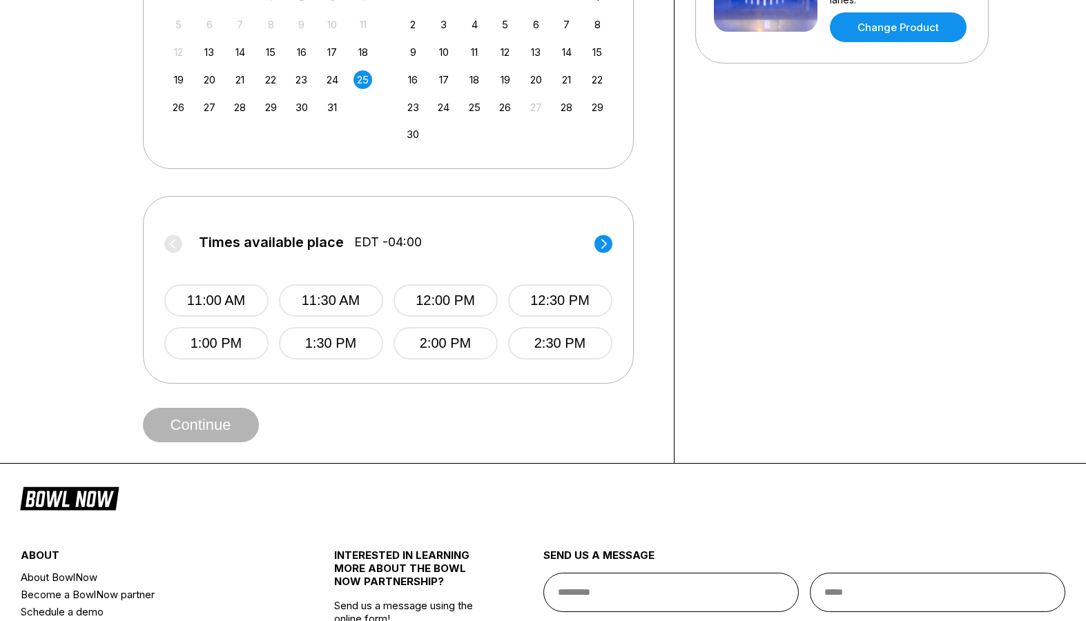
click at [603, 246] on icon at bounding box center [603, 244] width 6 height 10
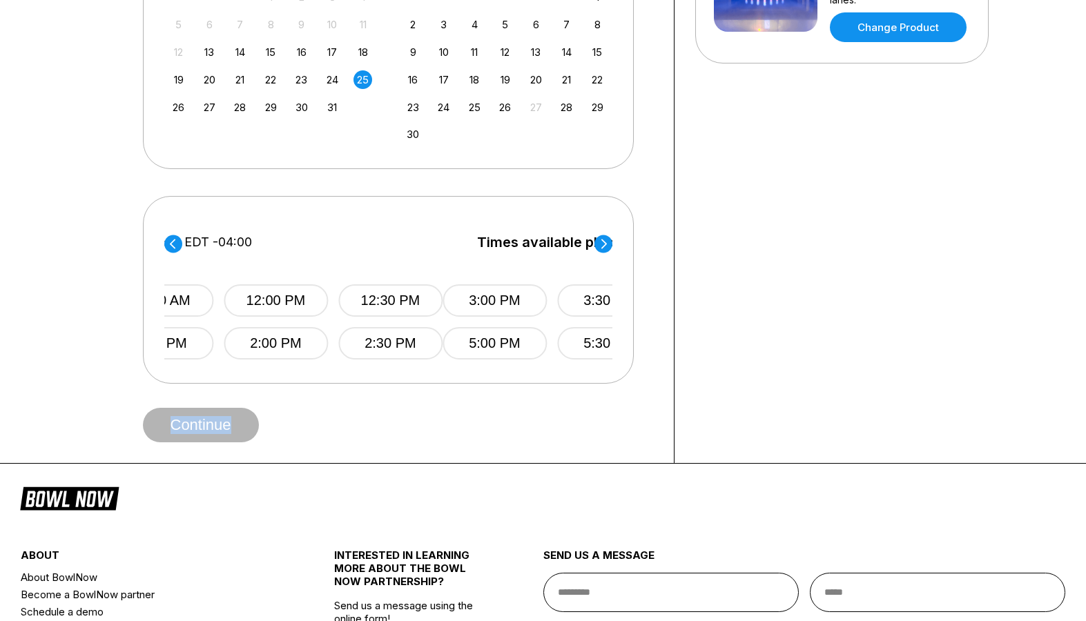
click at [603, 246] on icon at bounding box center [603, 244] width 6 height 10
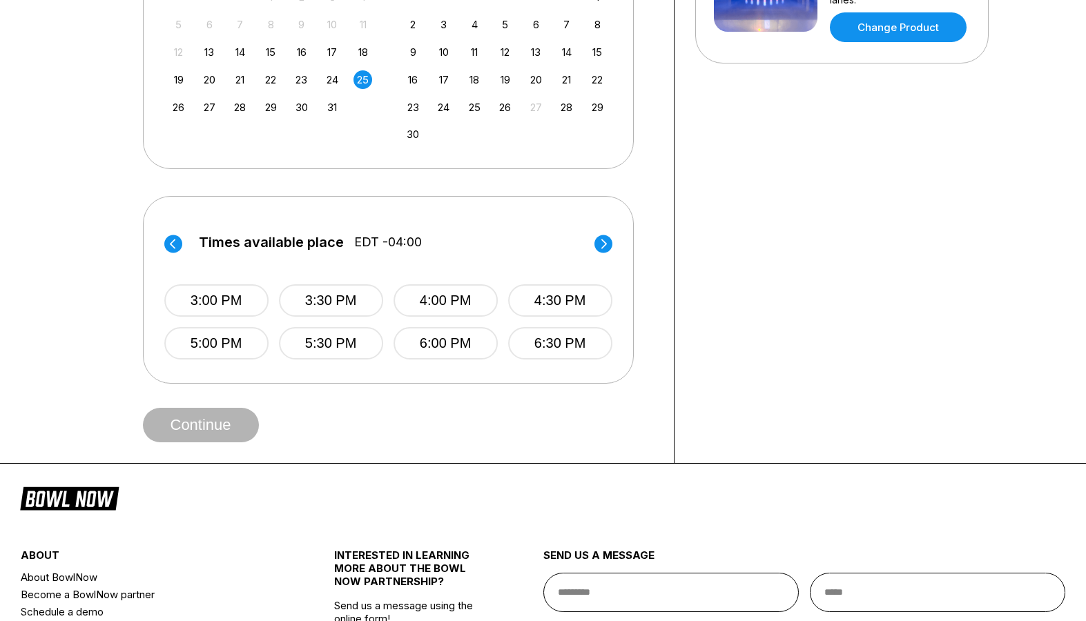
click at [603, 246] on icon at bounding box center [603, 244] width 6 height 10
click at [226, 346] on button "9:00 PM" at bounding box center [216, 343] width 104 height 32
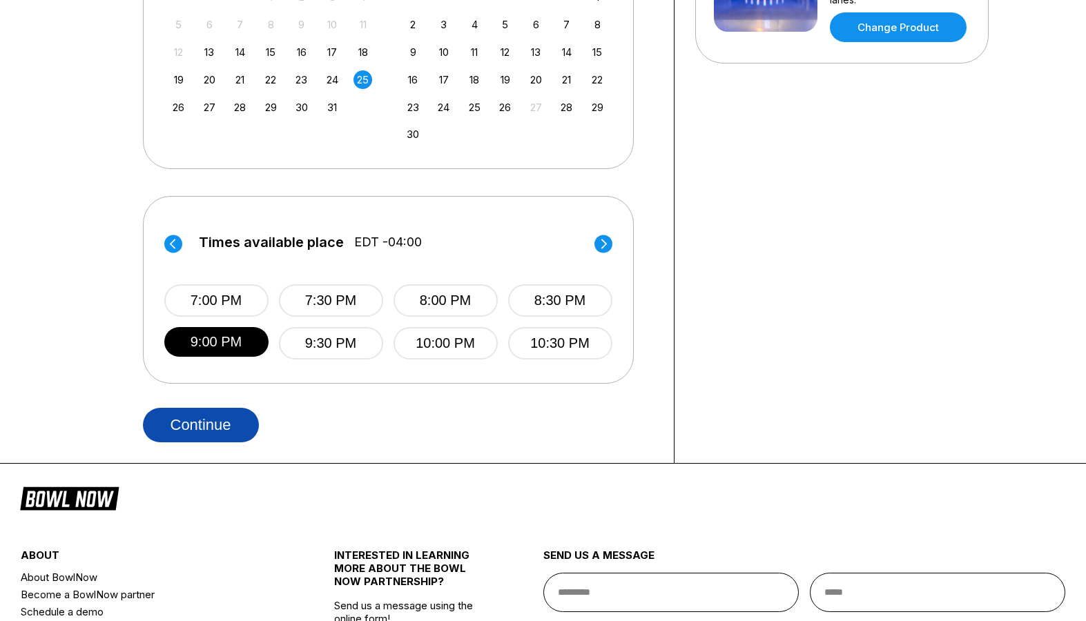
click at [212, 425] on button "Continue" at bounding box center [201, 425] width 116 height 35
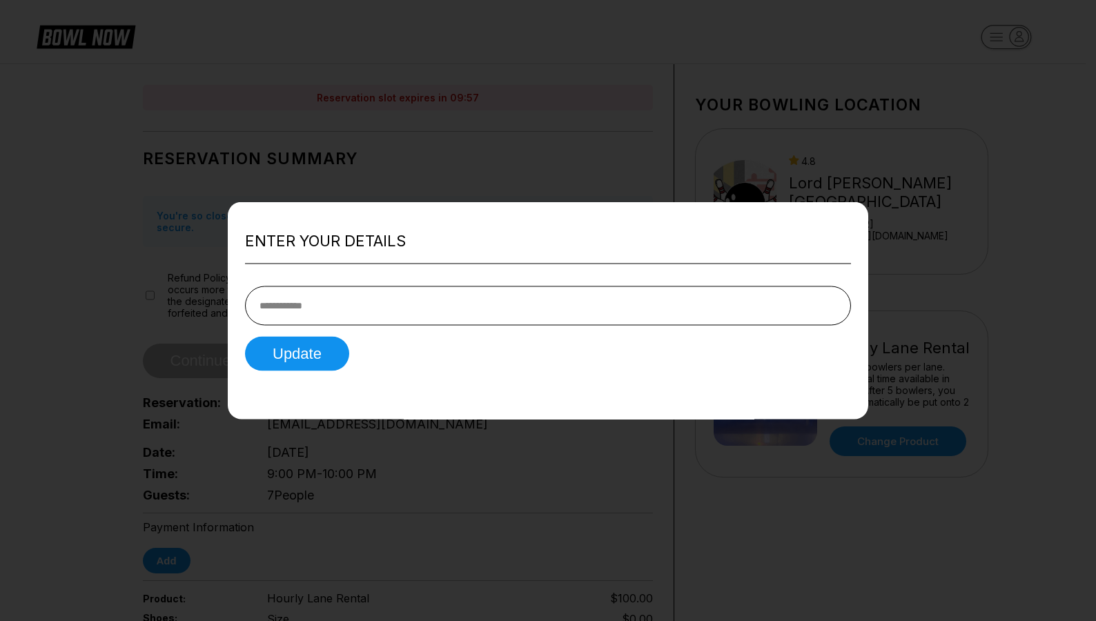
click at [339, 306] on input "tel" at bounding box center [548, 305] width 606 height 39
type input "**********"
click at [303, 360] on button "Update" at bounding box center [297, 353] width 104 height 35
